Goal: Task Accomplishment & Management: Manage account settings

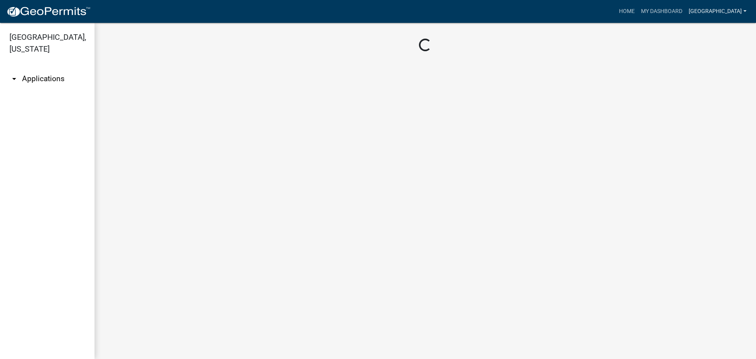
click at [736, 13] on link "[GEOGRAPHIC_DATA]" at bounding box center [718, 11] width 64 height 15
click at [713, 60] on link "Logout" at bounding box center [718, 57] width 63 height 19
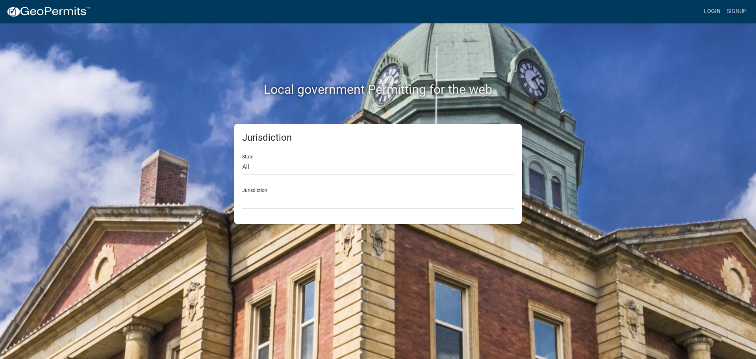
click at [716, 13] on link "Login" at bounding box center [712, 11] width 23 height 15
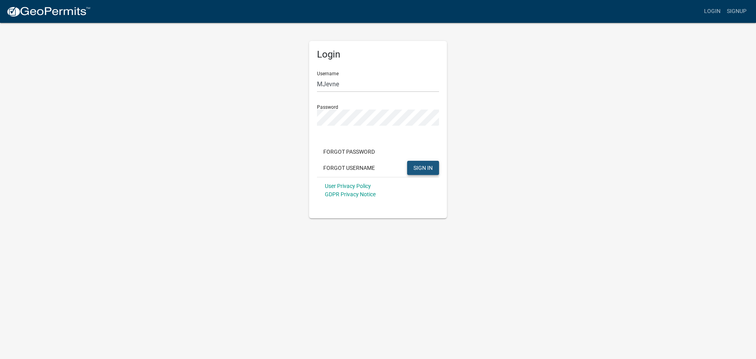
click at [416, 167] on span "SIGN IN" at bounding box center [423, 167] width 19 height 6
